Goal: Check status: Verify the current state of an ongoing process or item

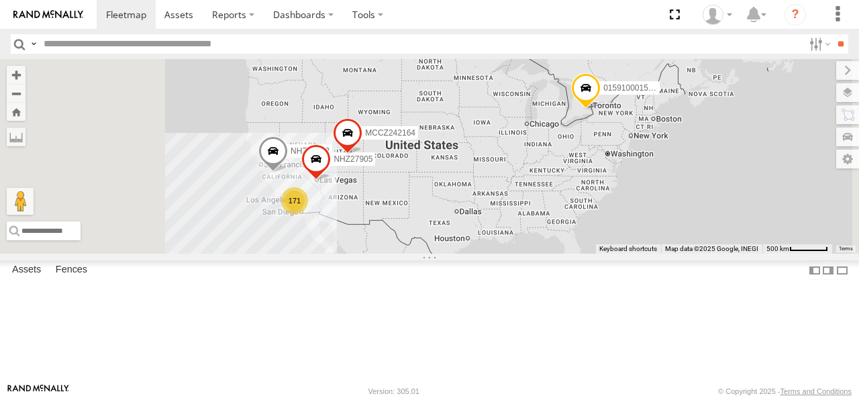
click at [205, 44] on input "text" at bounding box center [420, 43] width 765 height 19
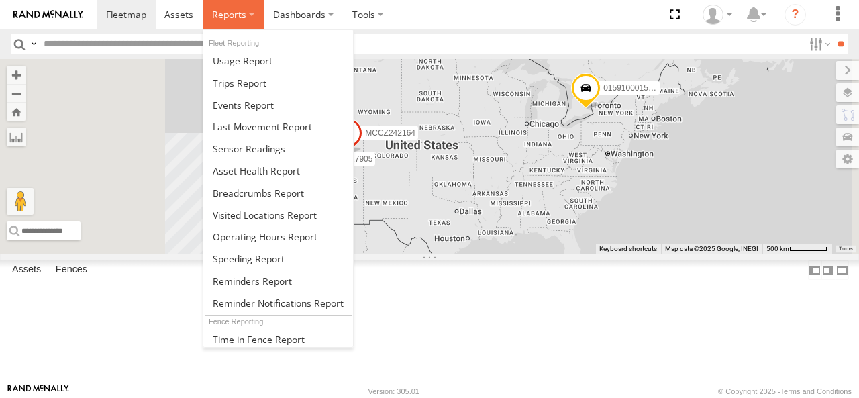
click at [245, 21] on label at bounding box center [233, 14] width 61 height 29
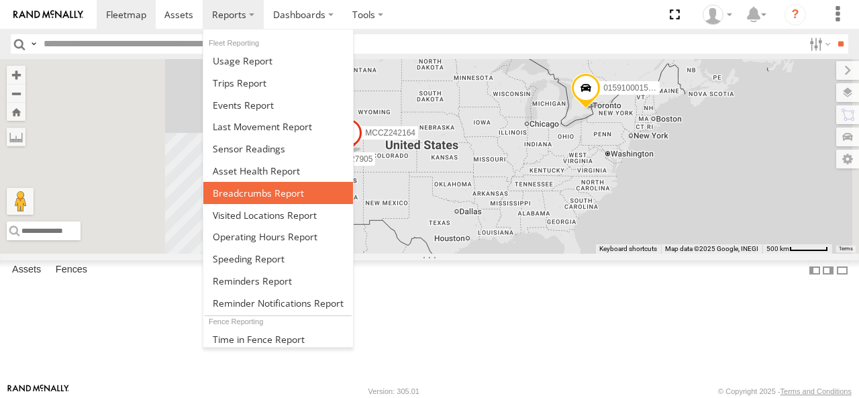
click at [266, 191] on span at bounding box center [258, 192] width 91 height 13
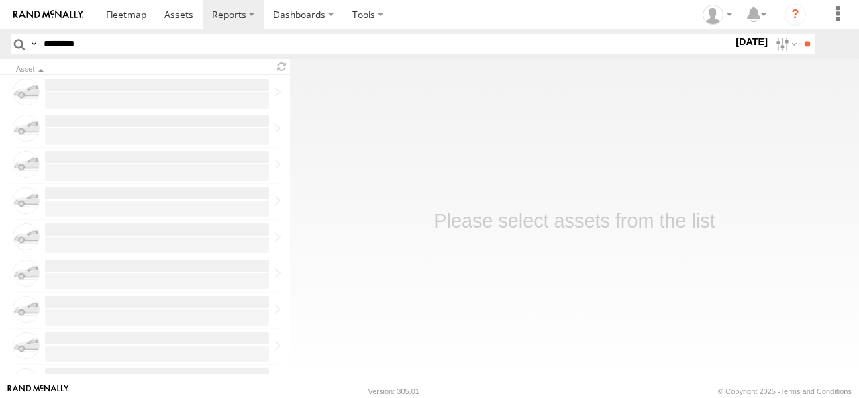
type input "********"
click at [779, 40] on label at bounding box center [784, 43] width 29 height 19
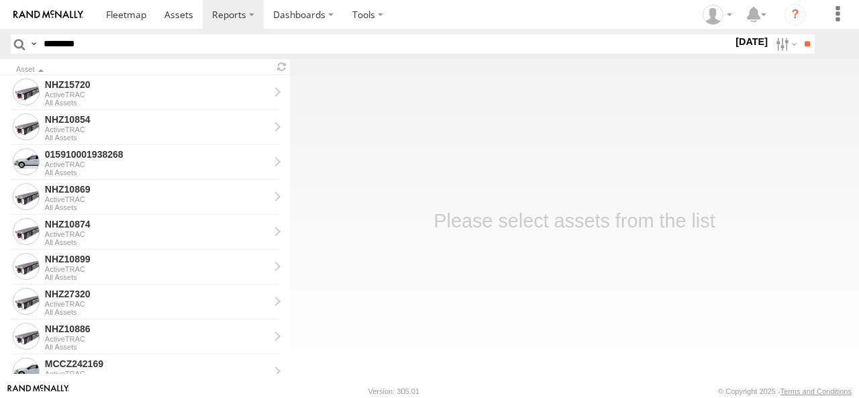
click at [0, 0] on label at bounding box center [0, 0] width 0 height 0
click at [808, 43] on input "**" at bounding box center [806, 43] width 15 height 19
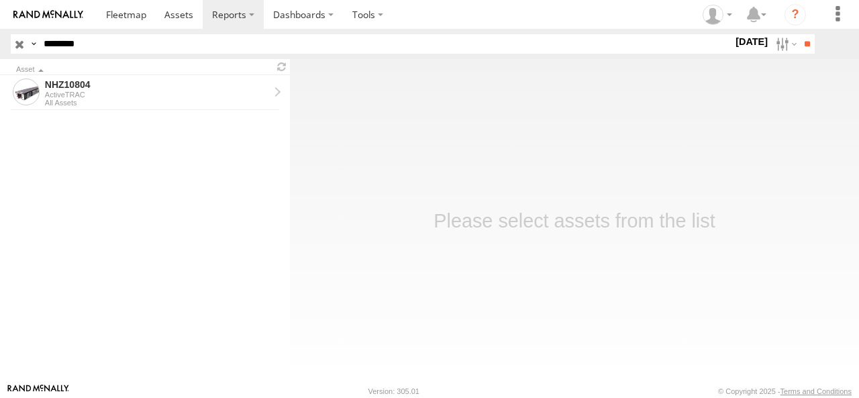
click at [183, 110] on form "NHZ10804 ActiveTRAC All Assets" at bounding box center [145, 224] width 290 height 299
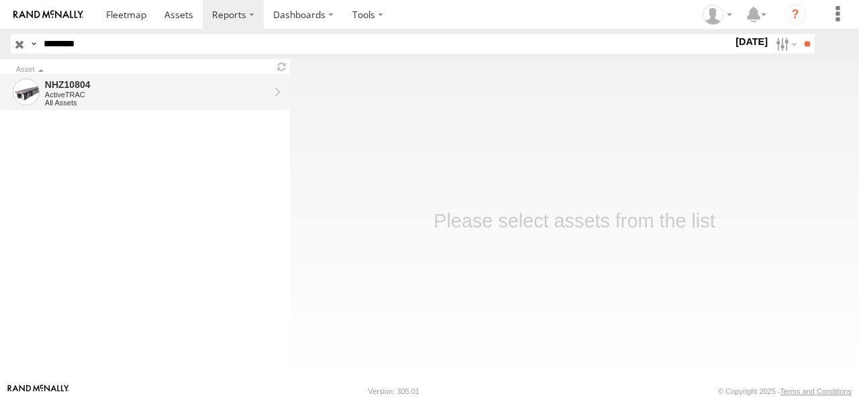
click at [227, 97] on div "ActiveTRAC" at bounding box center [157, 95] width 224 height 8
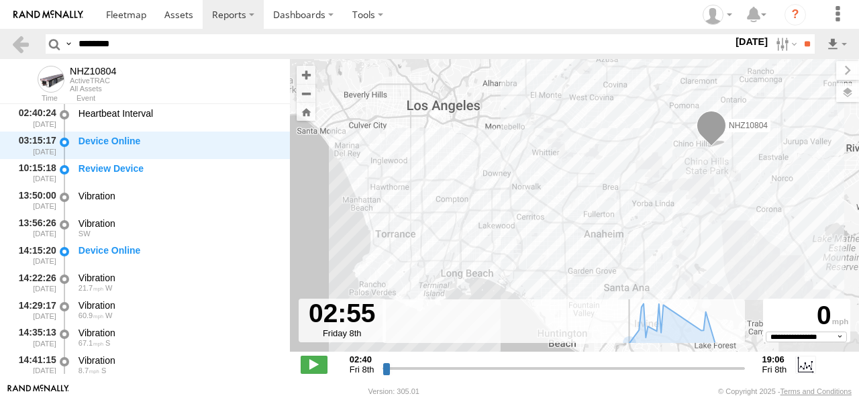
scroll to position [27, 0]
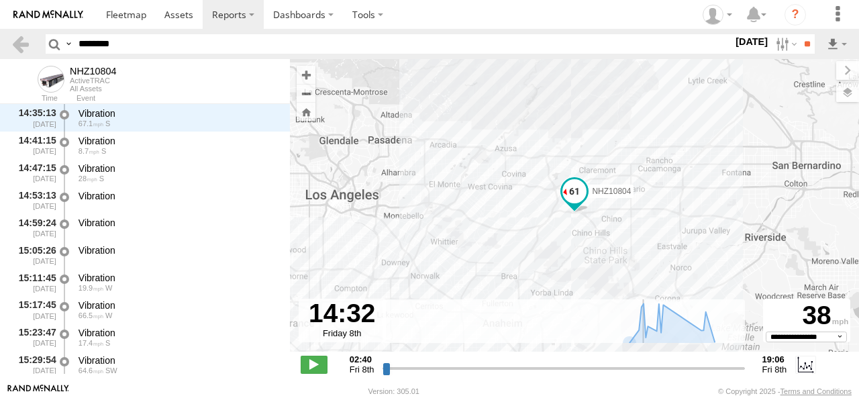
drag, startPoint x: 390, startPoint y: 370, endPoint x: 642, endPoint y: 377, distance: 251.6
click at [642, 374] on input "range" at bounding box center [563, 368] width 362 height 13
click at [643, 370] on input "range" at bounding box center [563, 368] width 362 height 13
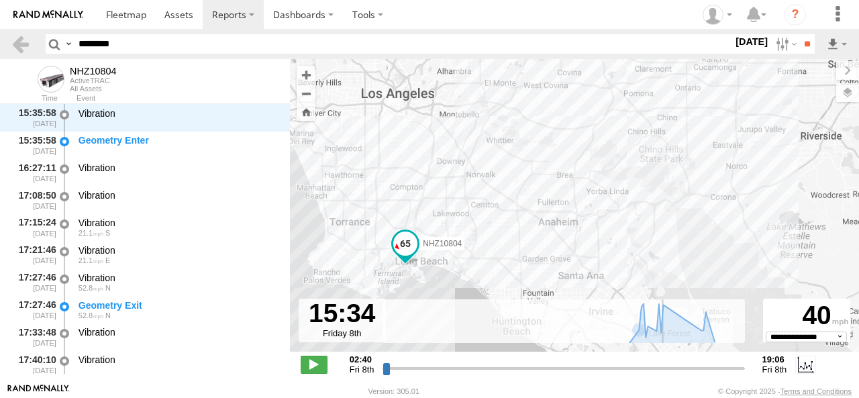
drag, startPoint x: 644, startPoint y: 368, endPoint x: 664, endPoint y: 363, distance: 20.7
type input "**********"
click at [664, 363] on input "range" at bounding box center [563, 368] width 362 height 13
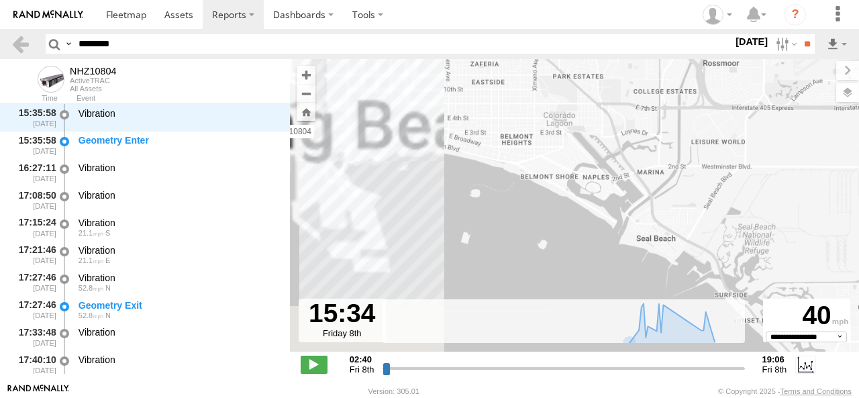
drag, startPoint x: 458, startPoint y: 227, endPoint x: 716, endPoint y: 230, distance: 258.3
click at [714, 229] on div "NHZ10804" at bounding box center [574, 212] width 569 height 307
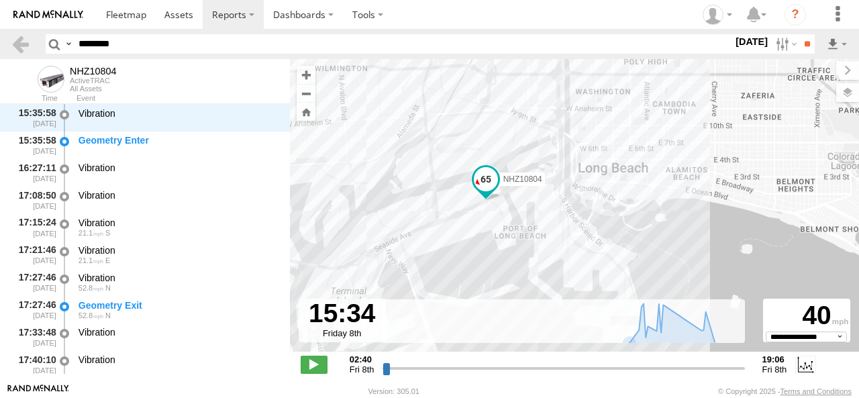
drag, startPoint x: 447, startPoint y: 159, endPoint x: 500, endPoint y: 207, distance: 72.2
click at [524, 203] on div "NHZ10804" at bounding box center [574, 212] width 569 height 307
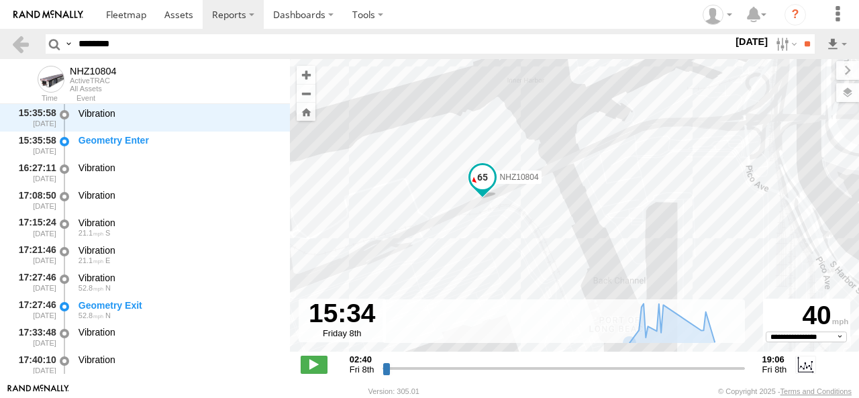
click at [450, 233] on div "NHZ10804" at bounding box center [574, 212] width 569 height 307
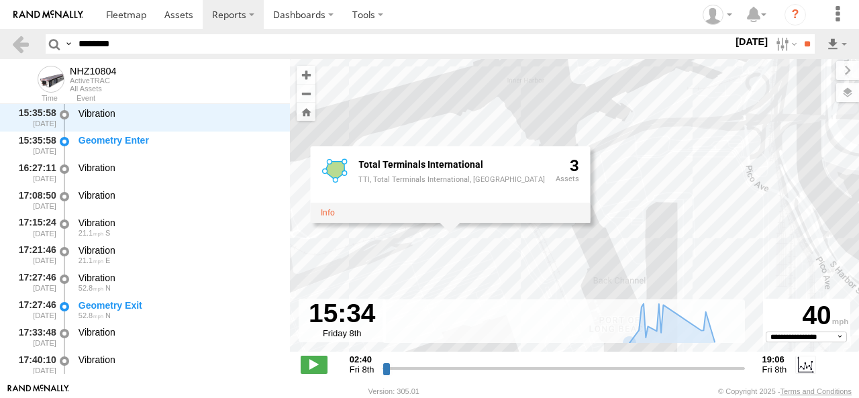
click at [490, 237] on div "NHZ10804 Total Terminals International TTI, Total Terminals International, Hanj…" at bounding box center [574, 212] width 569 height 307
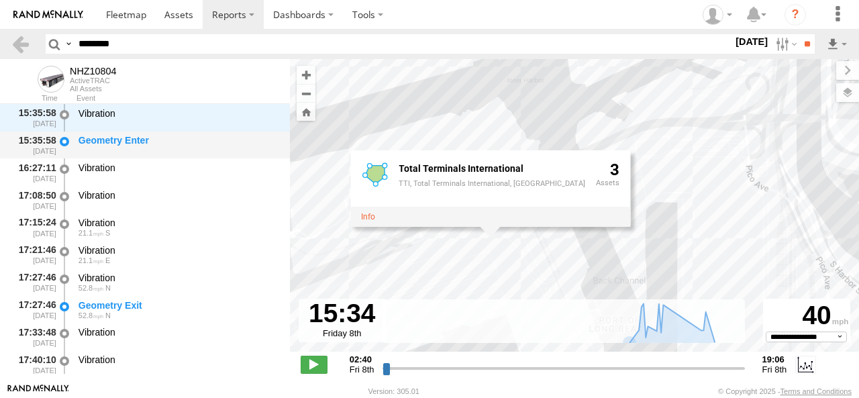
click at [85, 150] on div "Geometry Enter" at bounding box center [177, 145] width 203 height 25
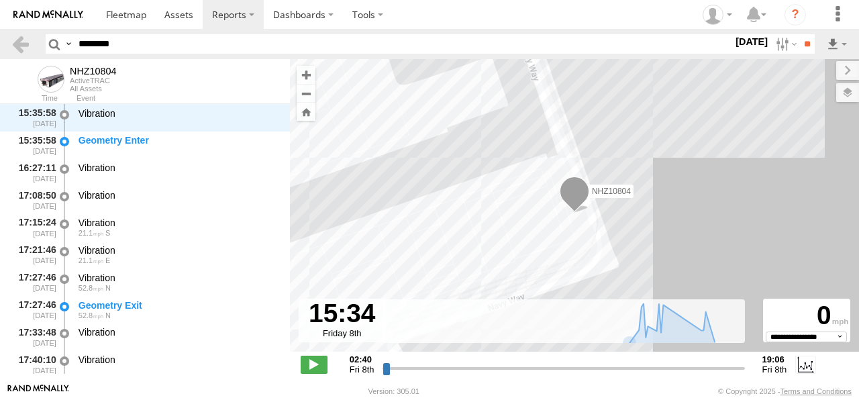
click at [547, 172] on div "NHZ10804 Total Terminals International TTI, Total Terminals International, Hanj…" at bounding box center [574, 212] width 569 height 307
